Goal: Task Accomplishment & Management: Manage account settings

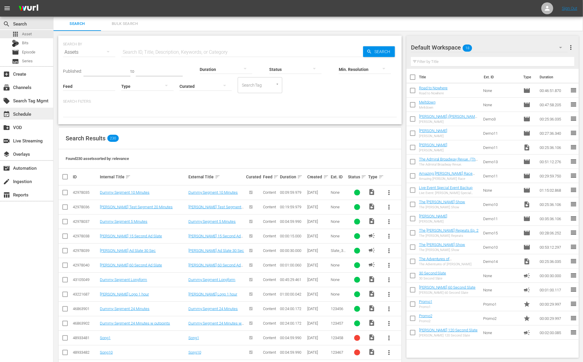
click at [26, 112] on div "event_available Schedule" at bounding box center [16, 112] width 33 height 5
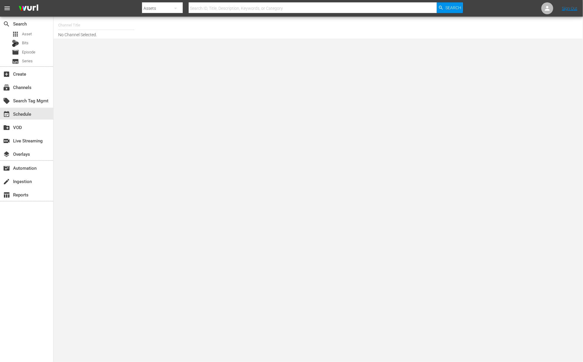
click at [85, 28] on input "text" at bounding box center [96, 25] width 76 height 14
click at [86, 53] on div "Demo Channel 2 (1026 - wurl_demochannel_2)" at bounding box center [140, 56] width 154 height 14
type input "Demo Channel 2 (1026 - wurl_demochannel_2)"
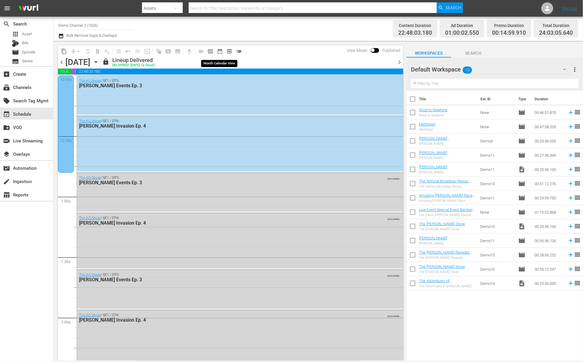
click at [219, 51] on span "date_range_outlined" at bounding box center [220, 51] width 6 height 6
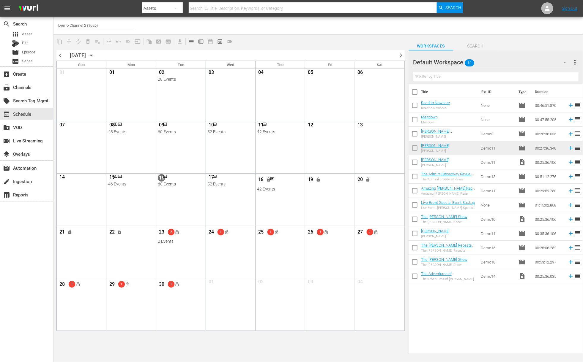
click at [402, 55] on span "chevron_right" at bounding box center [400, 55] width 7 height 7
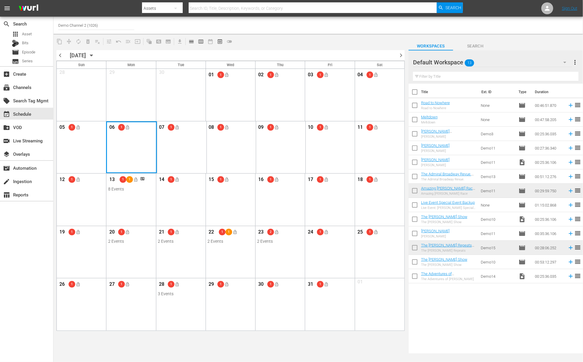
click at [132, 140] on div "Month View" at bounding box center [131, 147] width 51 height 52
click at [151, 130] on div "View Lineup" at bounding box center [156, 132] width 55 height 9
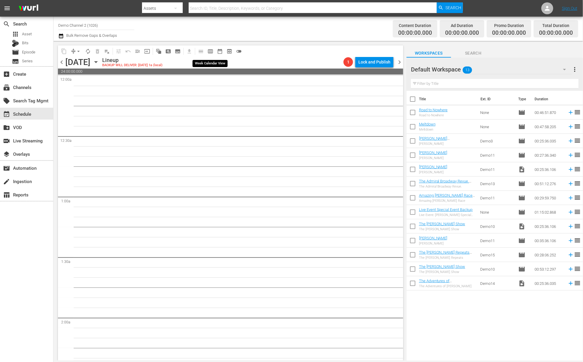
click at [209, 51] on span "calendar_view_week_outlined" at bounding box center [210, 51] width 6 height 6
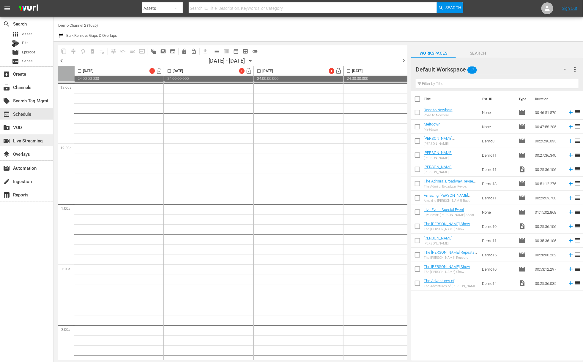
click at [30, 142] on div "switch_video Live Streaming" at bounding box center [16, 139] width 33 height 5
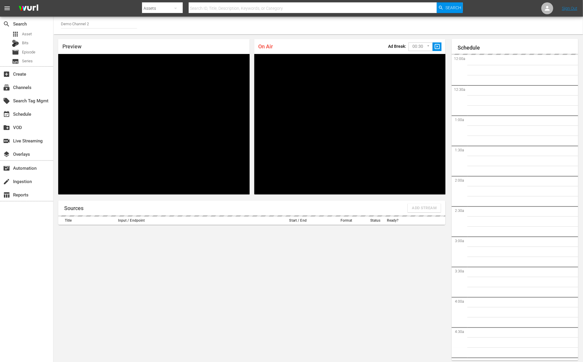
scroll to position [3, 0]
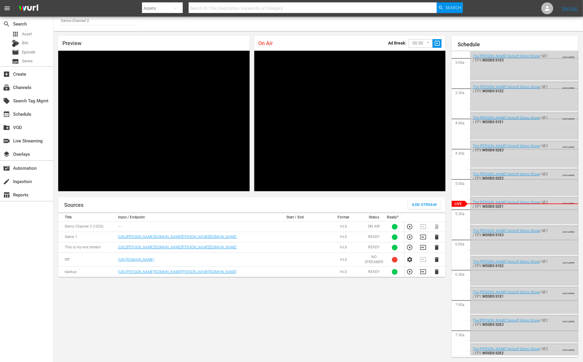
click at [423, 207] on span "Add Stream" at bounding box center [424, 205] width 25 height 7
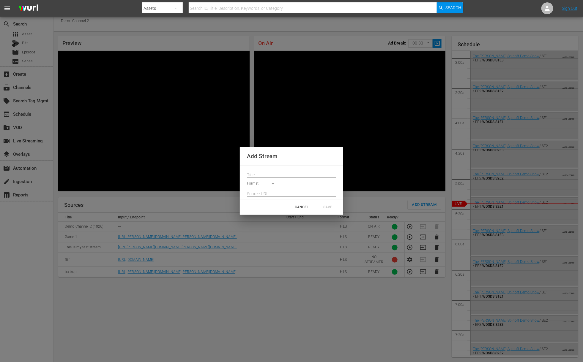
click at [272, 185] on body "menu Search By Assets Search ID, Title, Description, Keywords, or Category Sear…" at bounding box center [291, 178] width 583 height 362
click at [298, 173] on div at bounding box center [291, 181] width 583 height 362
click at [301, 208] on div "CANCEL" at bounding box center [301, 207] width 26 height 11
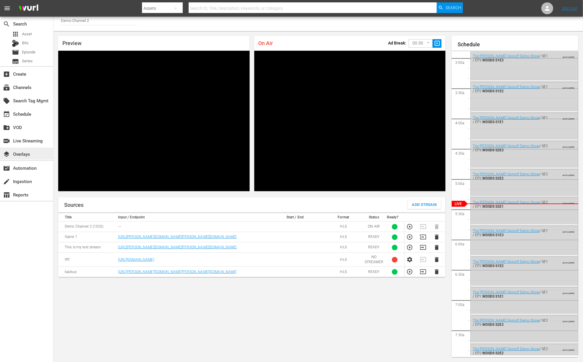
click at [31, 155] on div "layers Overlays" at bounding box center [16, 153] width 33 height 5
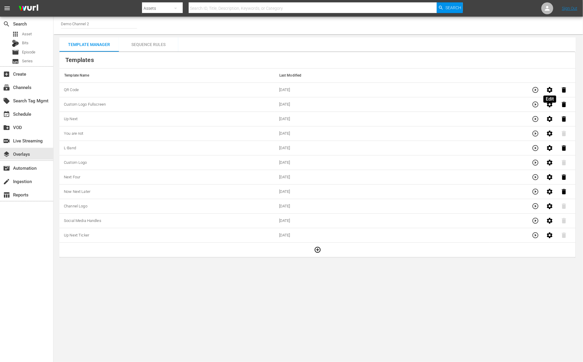
click at [551, 88] on icon "button" at bounding box center [550, 90] width 6 height 6
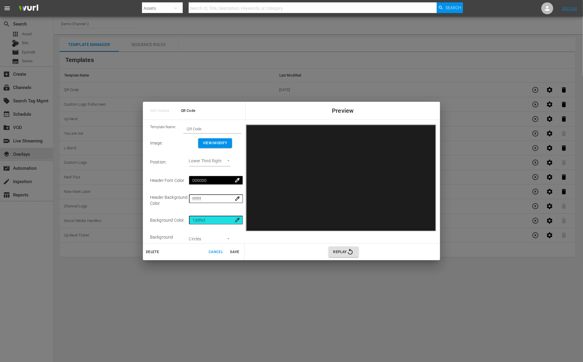
click at [219, 254] on span "Cancel" at bounding box center [215, 252] width 14 height 6
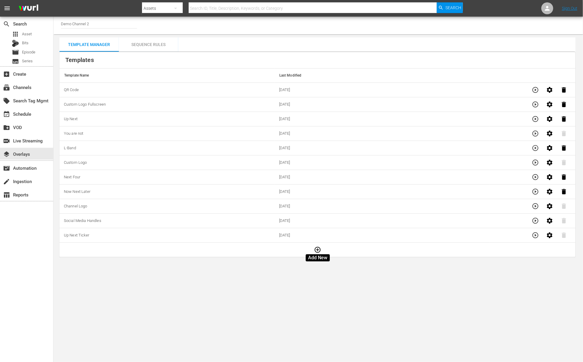
click at [315, 249] on icon "button" at bounding box center [317, 249] width 7 height 7
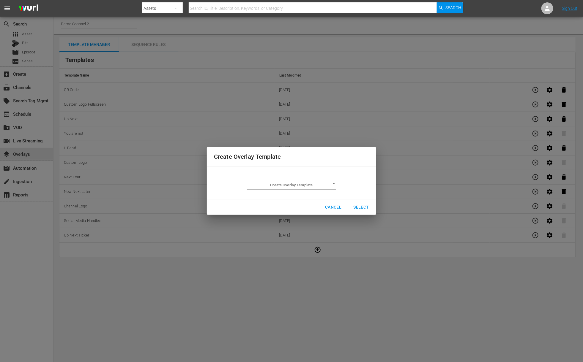
click at [293, 186] on body "menu Search By Assets Search ID, Title, Description, Keywords, or Category Sear…" at bounding box center [291, 181] width 583 height 362
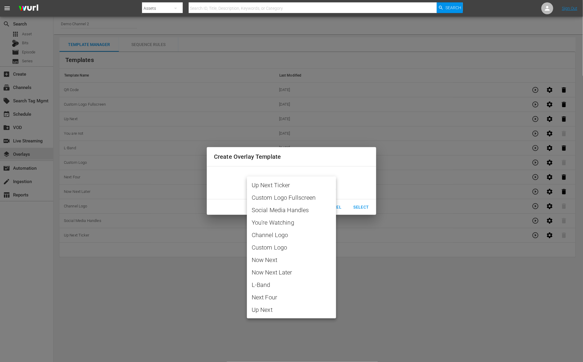
click at [227, 178] on div at bounding box center [291, 181] width 583 height 362
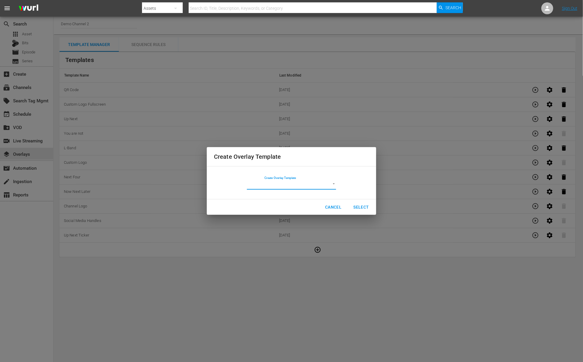
click at [333, 209] on span "Cancel" at bounding box center [333, 207] width 16 height 7
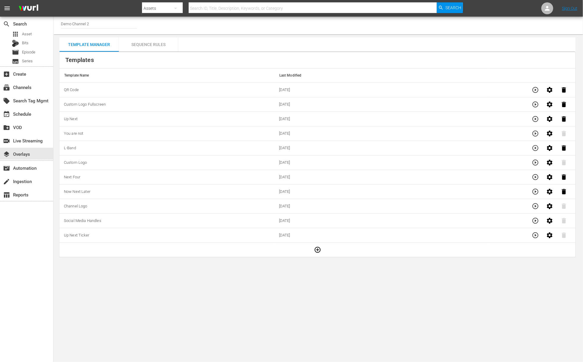
click at [167, 46] on div "Sequence Rules" at bounding box center [148, 44] width 59 height 14
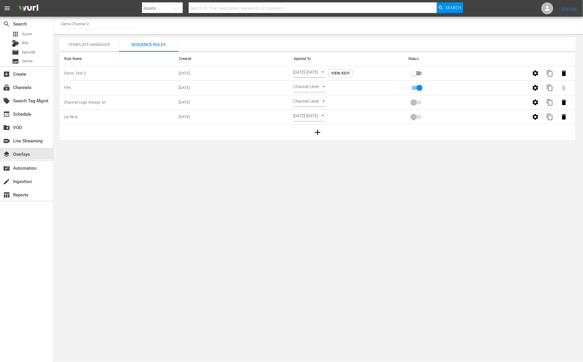
click at [350, 72] on span "View/Edit" at bounding box center [340, 73] width 18 height 6
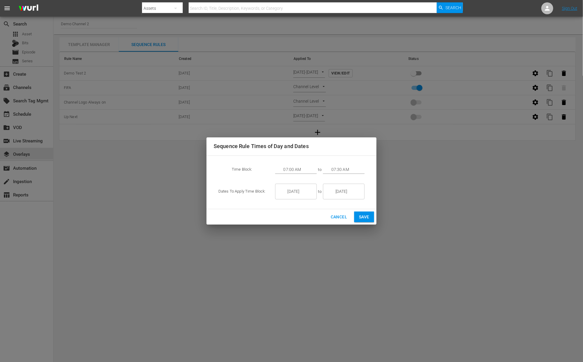
click at [362, 215] on span "Save" at bounding box center [364, 217] width 10 height 7
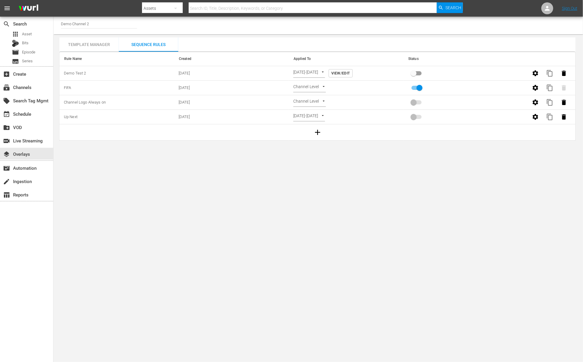
click at [335, 71] on body "menu Search By Assets Search ID, Title, Description, Keywords, or Category Sear…" at bounding box center [291, 181] width 583 height 362
click at [317, 64] on li "Episode Level" at bounding box center [318, 64] width 50 height 10
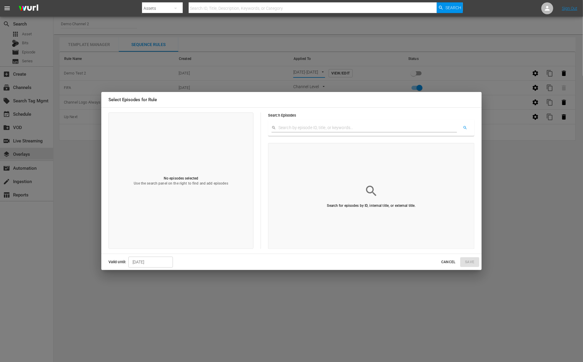
click at [445, 262] on span "Cancel" at bounding box center [448, 262] width 14 height 6
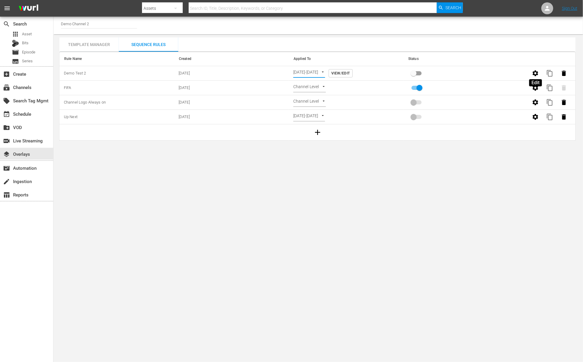
click at [538, 70] on icon "button" at bounding box center [535, 73] width 7 height 7
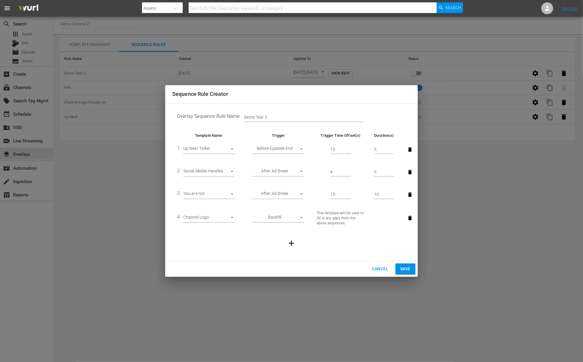
click at [408, 195] on icon "button" at bounding box center [410, 194] width 4 height 4
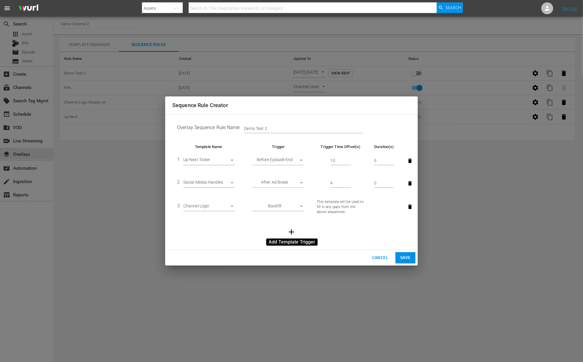
click at [293, 228] on icon "button" at bounding box center [291, 232] width 9 height 9
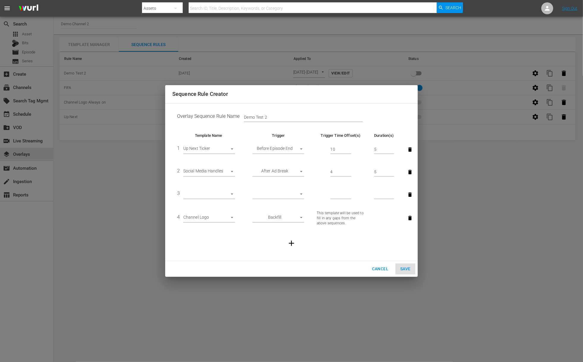
click at [230, 195] on body "menu Search By Assets Search ID, Title, Description, Keywords, or Category Sear…" at bounding box center [291, 181] width 583 height 362
click at [202, 253] on li "L-Band" at bounding box center [210, 254] width 55 height 10
type input "26399"
click at [303, 194] on body "menu Search By Assets Search ID, Title, Description, Keywords, or Category Sear…" at bounding box center [291, 181] width 583 height 362
click at [288, 224] on li "Before Episode End" at bounding box center [278, 224] width 52 height 10
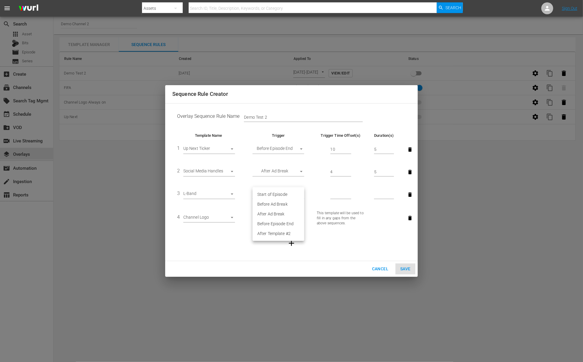
type input "END_OF_EPISODE"
click at [350, 194] on input "1" at bounding box center [340, 194] width 21 height 9
type input "2"
click at [350, 194] on input "2" at bounding box center [340, 194] width 21 height 9
click at [393, 194] on input "1" at bounding box center [384, 194] width 20 height 9
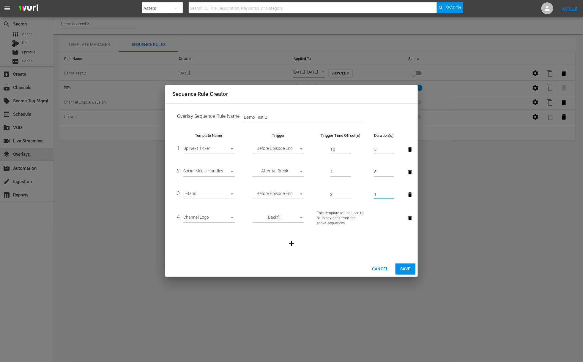
click at [393, 194] on input "2" at bounding box center [384, 194] width 20 height 9
click at [393, 194] on input "3" at bounding box center [384, 194] width 20 height 9
click at [393, 194] on input "4" at bounding box center [384, 194] width 20 height 9
click at [393, 194] on input "5" at bounding box center [384, 194] width 20 height 9
click at [393, 194] on input "6" at bounding box center [384, 194] width 20 height 9
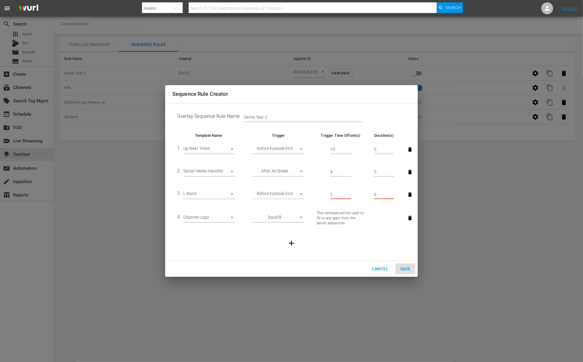
click at [393, 194] on input "7" at bounding box center [384, 194] width 20 height 9
click at [393, 194] on input "8" at bounding box center [384, 194] width 20 height 9
click at [393, 194] on input "9" at bounding box center [384, 194] width 20 height 9
type input "10"
click at [393, 194] on input "10" at bounding box center [384, 194] width 20 height 9
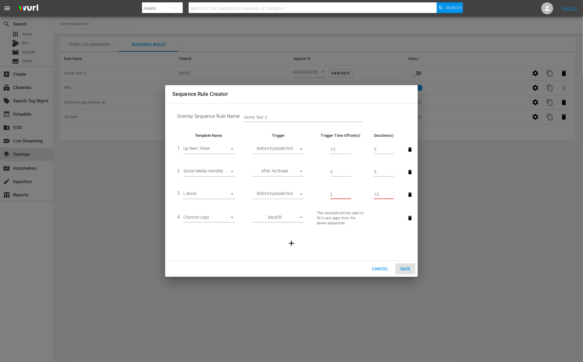
click at [402, 269] on div "Cancel Save" at bounding box center [291, 269] width 252 height 16
click at [407, 268] on div "Cancel Save" at bounding box center [291, 269] width 252 height 16
click at [296, 149] on body "menu Search By Assets Search ID, Title, Description, Keywords, or Category Sear…" at bounding box center [291, 181] width 583 height 362
click at [284, 129] on li "Before Ad Break" at bounding box center [278, 130] width 52 height 10
type input "BEFORE_AD_BREAK"
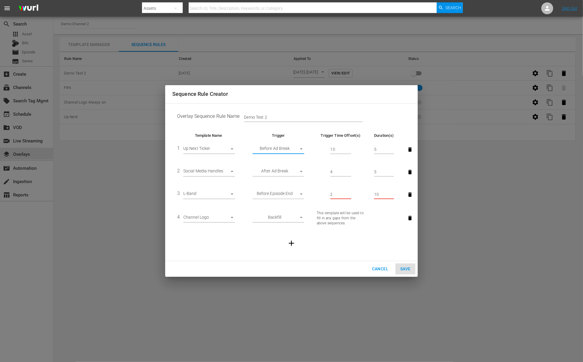
click at [367, 239] on td at bounding box center [291, 244] width 238 height 26
click at [349, 196] on input "1" at bounding box center [340, 194] width 21 height 9
type input "0"
click at [349, 196] on input "0" at bounding box center [340, 194] width 21 height 9
click at [366, 254] on td at bounding box center [291, 244] width 238 height 26
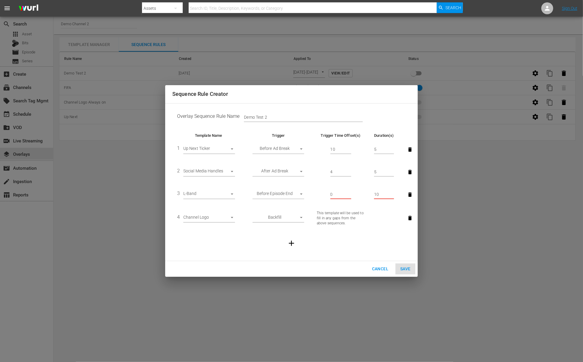
click at [392, 195] on input "9" at bounding box center [384, 194] width 20 height 9
click at [392, 195] on input "8" at bounding box center [384, 194] width 20 height 9
click at [392, 195] on input "7" at bounding box center [384, 194] width 20 height 9
click at [392, 195] on input "6" at bounding box center [384, 194] width 20 height 9
type input "5"
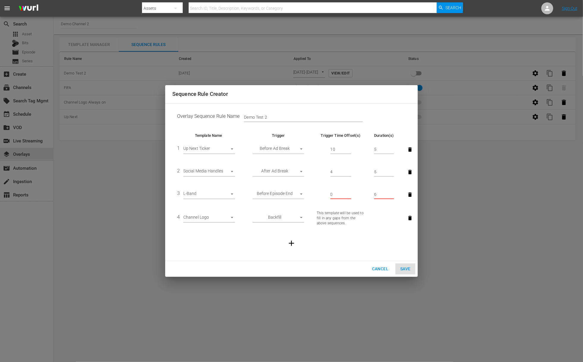
click at [392, 195] on input "5" at bounding box center [384, 194] width 20 height 9
click at [413, 195] on button "button" at bounding box center [409, 194] width 13 height 13
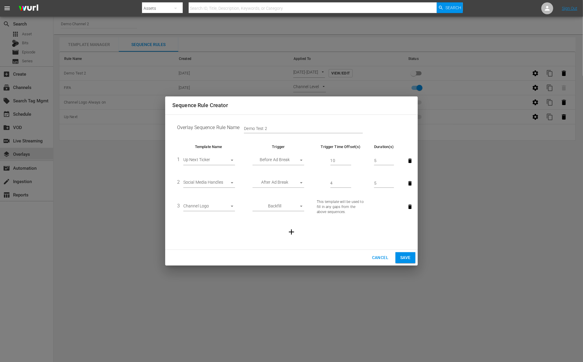
click at [413, 258] on button "Save" at bounding box center [405, 257] width 20 height 11
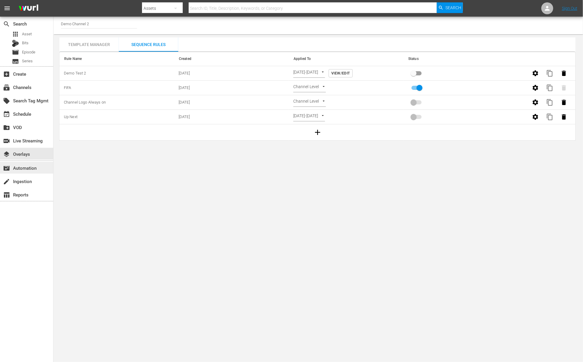
click at [30, 166] on div "movie_filter Automation" at bounding box center [16, 167] width 33 height 5
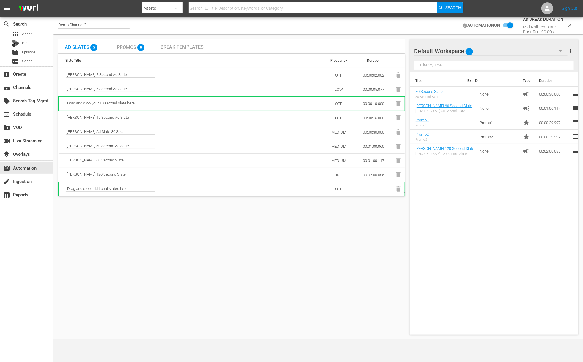
click at [192, 44] on div "Break Templates" at bounding box center [181, 47] width 43 height 6
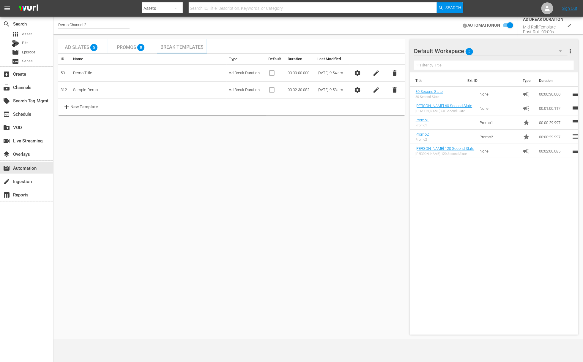
click at [78, 46] on span "Ad Slates" at bounding box center [77, 48] width 25 height 6
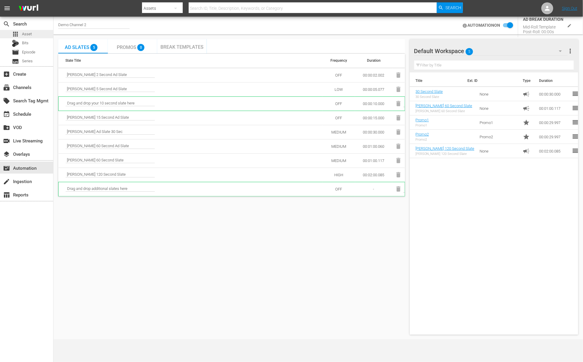
click at [26, 36] on span "Asset" at bounding box center [27, 34] width 10 height 6
